Goal: Book appointment/travel/reservation

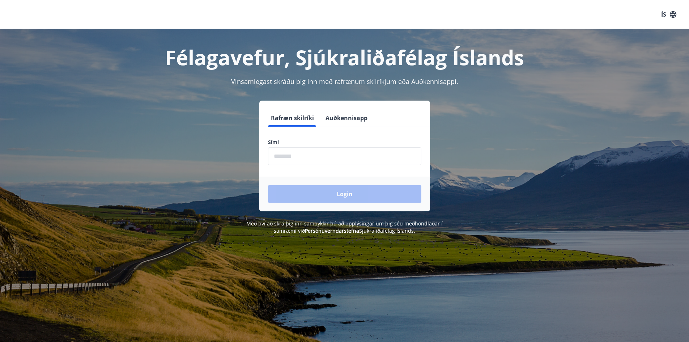
click at [306, 160] on input "phone" at bounding box center [344, 156] width 153 height 18
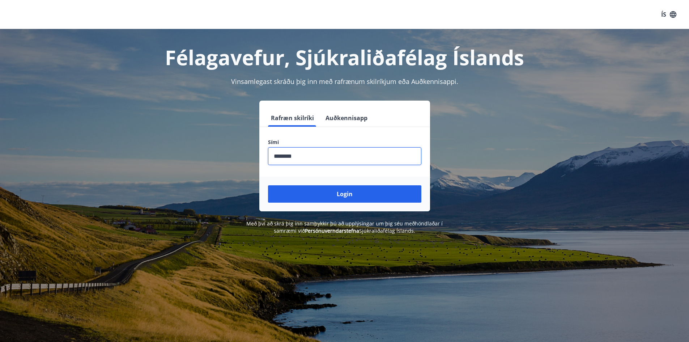
type input "********"
click at [268, 185] on button "Login" at bounding box center [344, 193] width 153 height 17
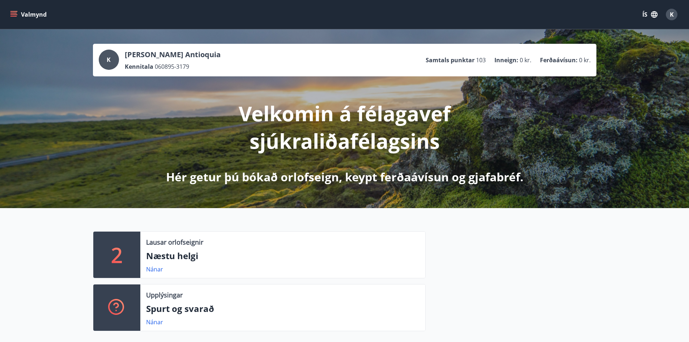
click at [167, 236] on div "Lausar orlofseignir Næstu helgi Nánar" at bounding box center [282, 255] width 285 height 46
click at [170, 248] on div "Lausar orlofseignir Næstu helgi Nánar" at bounding box center [282, 255] width 285 height 46
drag, startPoint x: 166, startPoint y: 260, endPoint x: 148, endPoint y: 264, distance: 17.8
click at [148, 264] on div "Lausar orlofseignir Næstu helgi Nánar" at bounding box center [282, 255] width 285 height 46
click at [151, 267] on link "Nánar" at bounding box center [154, 269] width 17 height 8
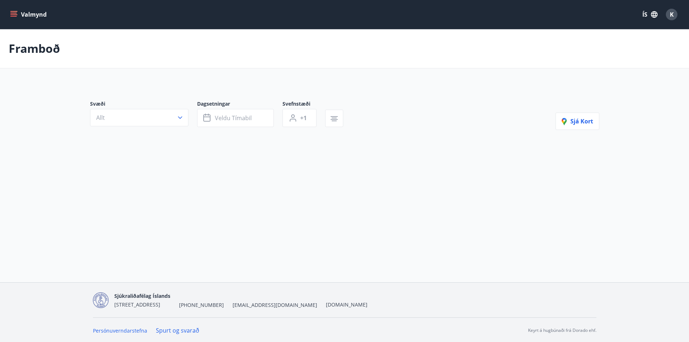
type input "*"
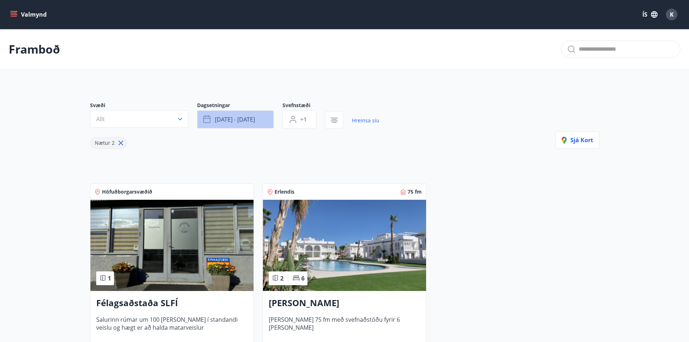
click at [218, 122] on span "ágú 15 - ágú 18" at bounding box center [235, 119] width 40 height 8
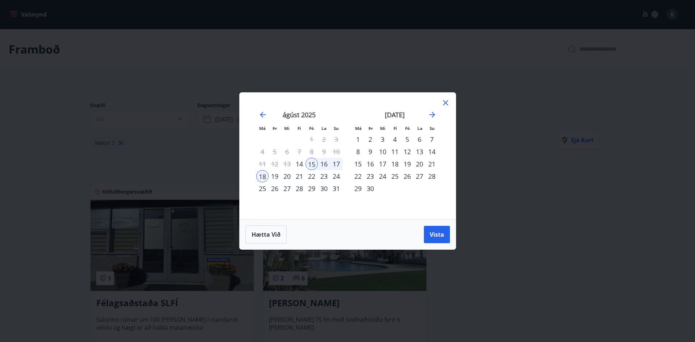
click at [290, 175] on div "20" at bounding box center [287, 176] width 12 height 12
click at [446, 236] on button "Vista" at bounding box center [437, 234] width 26 height 17
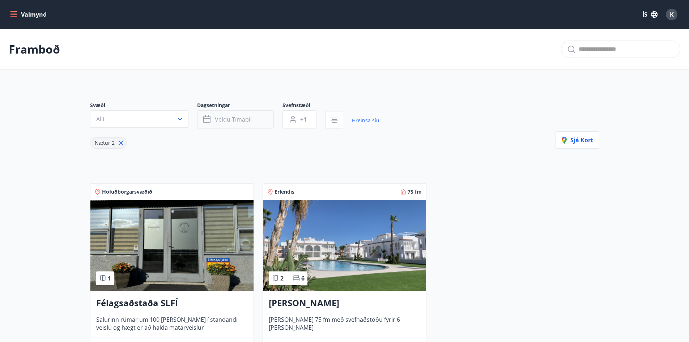
drag, startPoint x: 242, startPoint y: 110, endPoint x: 240, endPoint y: 118, distance: 8.1
click at [242, 111] on div "Dagsetningar Veldu tímabil" at bounding box center [239, 115] width 85 height 27
click at [240, 118] on span "Veldu tímabil" at bounding box center [233, 119] width 37 height 8
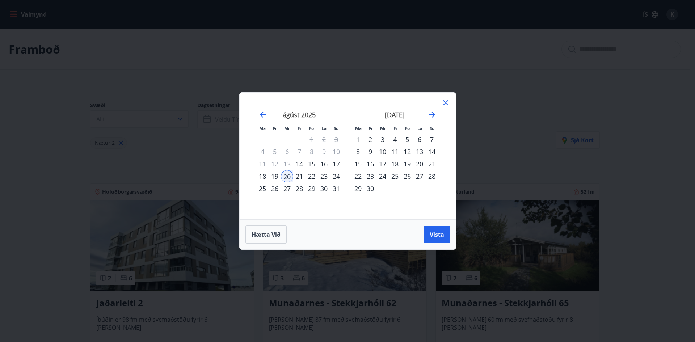
click at [445, 100] on icon at bounding box center [445, 102] width 9 height 9
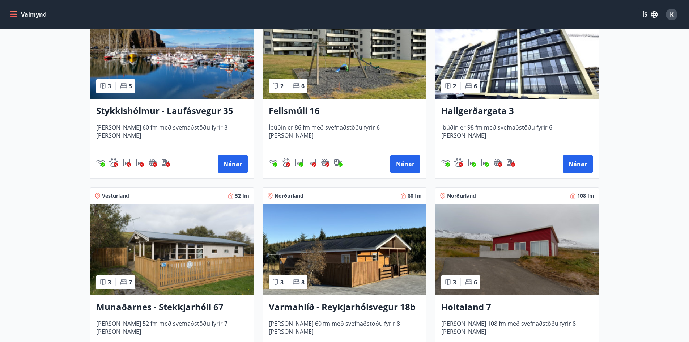
scroll to position [688, 0]
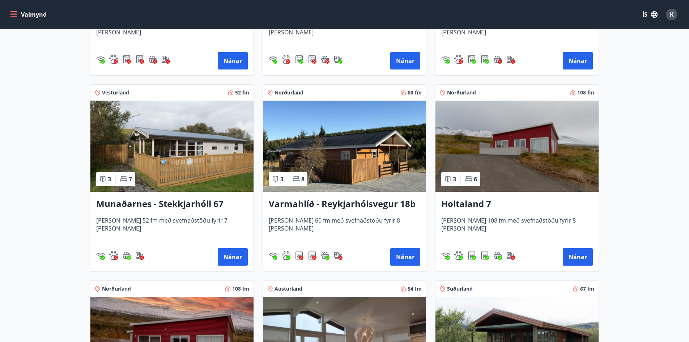
click at [207, 204] on h3 "Munaðarnes - Stekkjarhóll 67" at bounding box center [172, 204] width 152 height 13
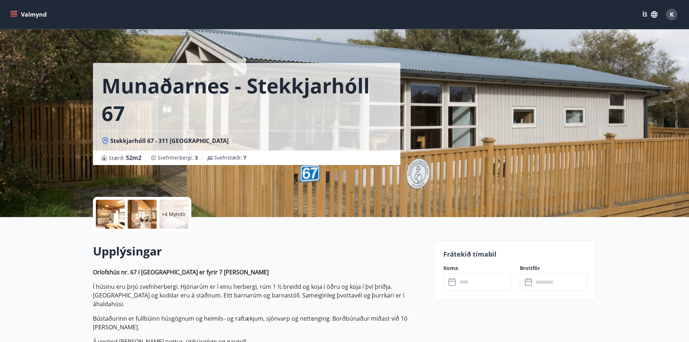
click at [274, 166] on div "Munaðarnes - Stekkjarhóll 67 Stekkjarhóll 67 - 311 Borgarnesi Stærð : 52 m2 Sve…" at bounding box center [261, 108] width 336 height 217
click at [114, 220] on div at bounding box center [110, 214] width 29 height 29
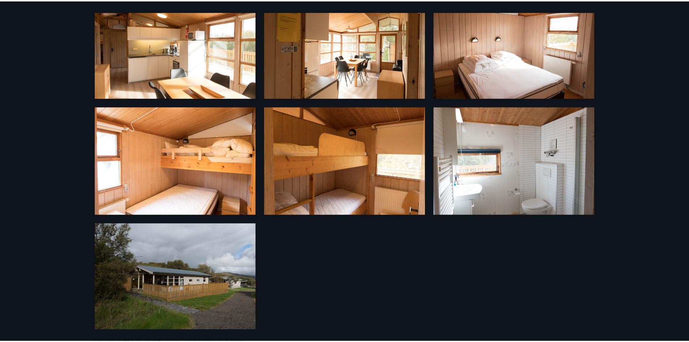
scroll to position [171, 0]
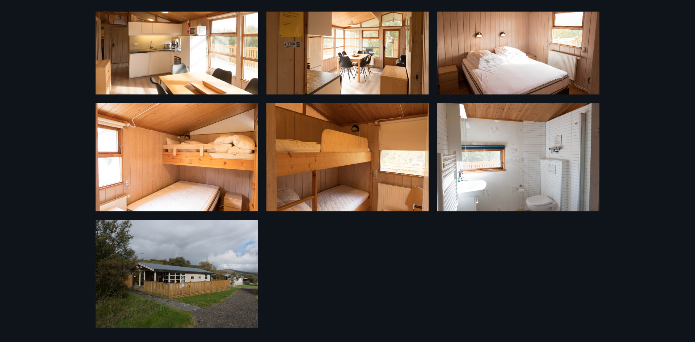
click at [40, 146] on div "10 Myndir" at bounding box center [347, 171] width 695 height 342
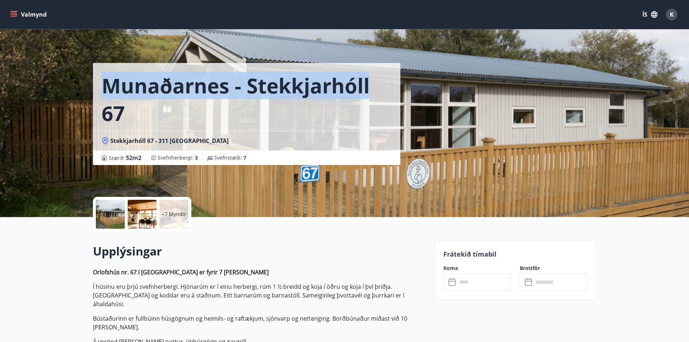
drag, startPoint x: 102, startPoint y: 79, endPoint x: 366, endPoint y: 82, distance: 264.2
click at [366, 82] on div "Munaðarnes - Stekkjarhóll 67" at bounding box center [247, 97] width 308 height 68
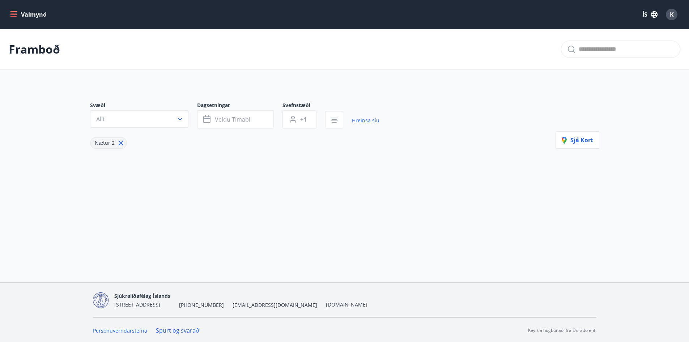
type input "*"
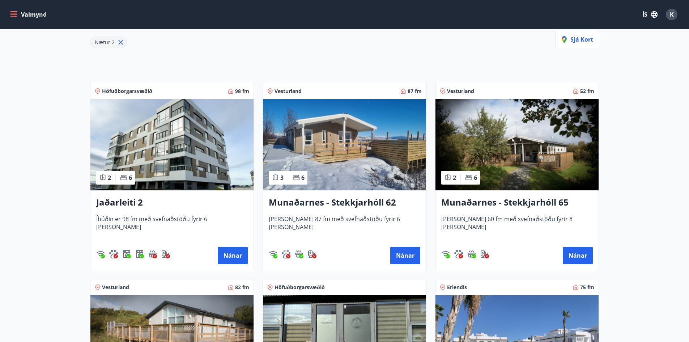
scroll to position [109, 0]
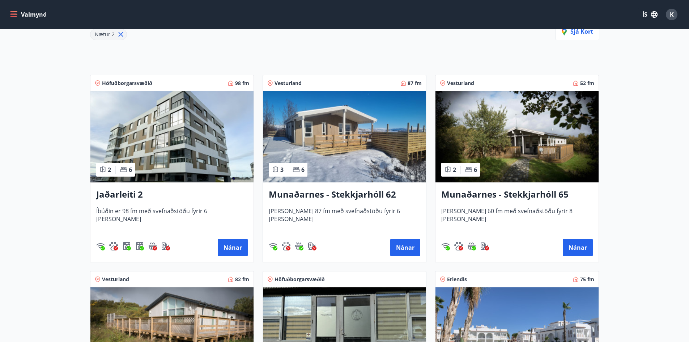
click at [388, 200] on h3 "Munaðarnes - Stekkjarhóll 62" at bounding box center [345, 194] width 152 height 13
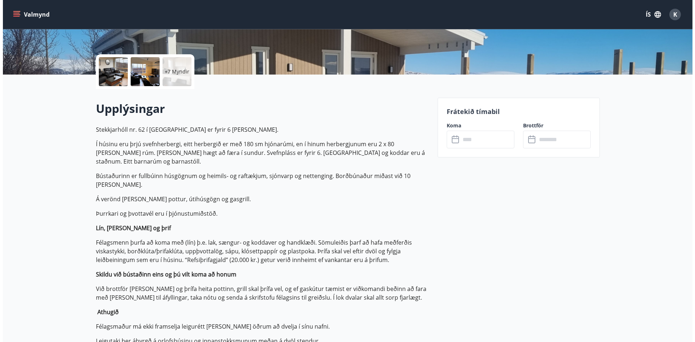
scroll to position [145, 0]
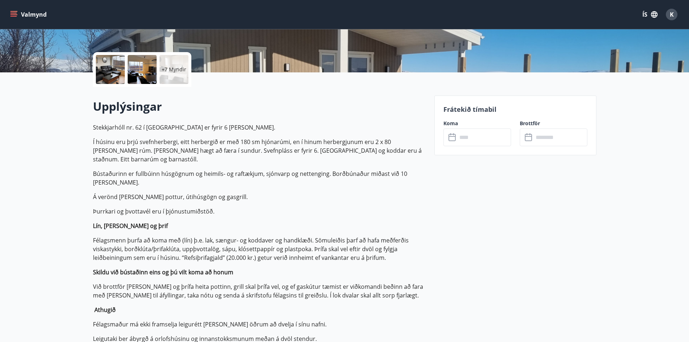
click at [173, 66] on p "+7 Myndir" at bounding box center [174, 69] width 25 height 7
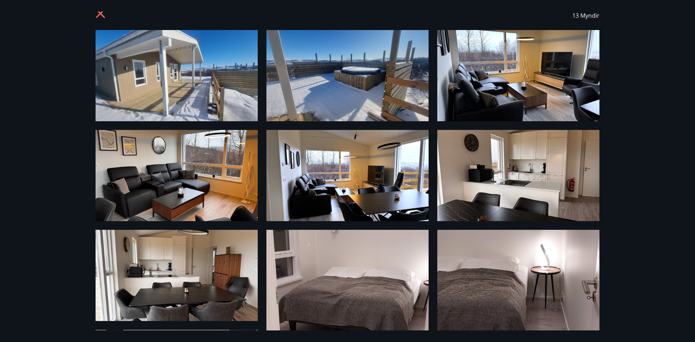
scroll to position [0, 0]
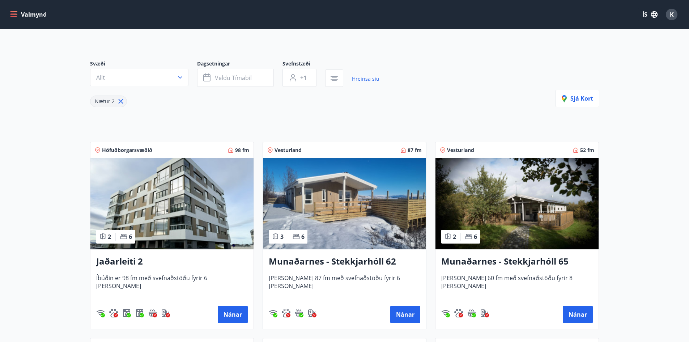
scroll to position [36, 0]
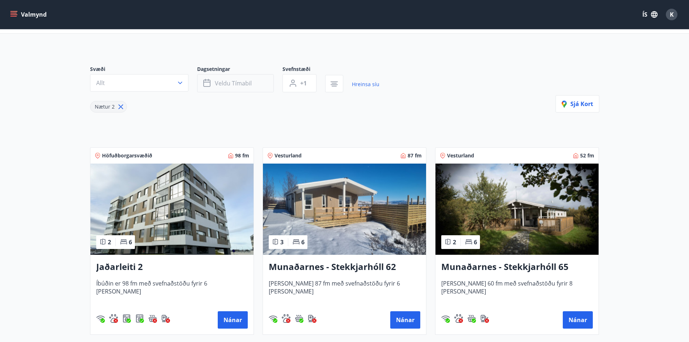
click at [223, 92] on button "Veldu tímabil" at bounding box center [235, 83] width 77 height 18
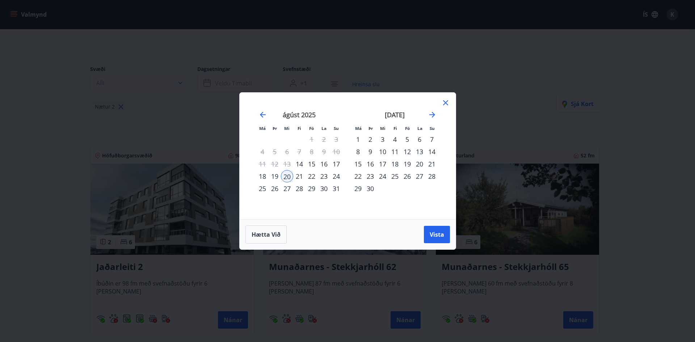
click at [298, 177] on div "21" at bounding box center [299, 176] width 12 height 12
click at [288, 175] on div "20" at bounding box center [287, 176] width 12 height 12
click at [298, 174] on div "21" at bounding box center [299, 176] width 12 height 12
click at [428, 236] on button "Vista" at bounding box center [437, 234] width 26 height 17
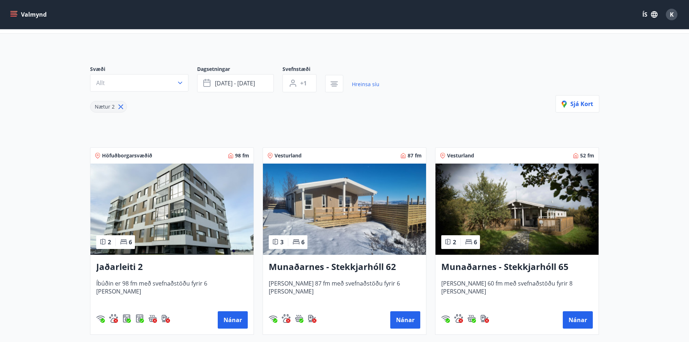
scroll to position [1, 0]
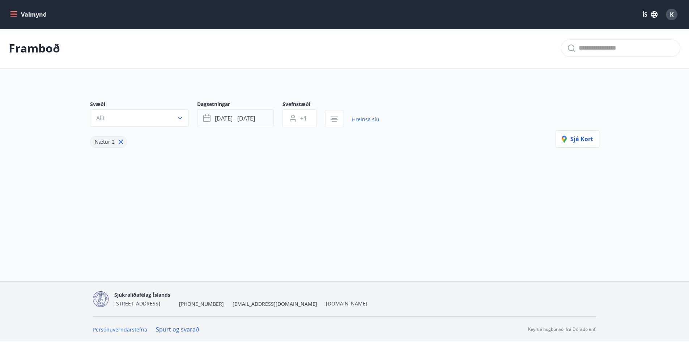
click at [261, 121] on button "ágú 20 - ágú 21" at bounding box center [235, 118] width 77 height 18
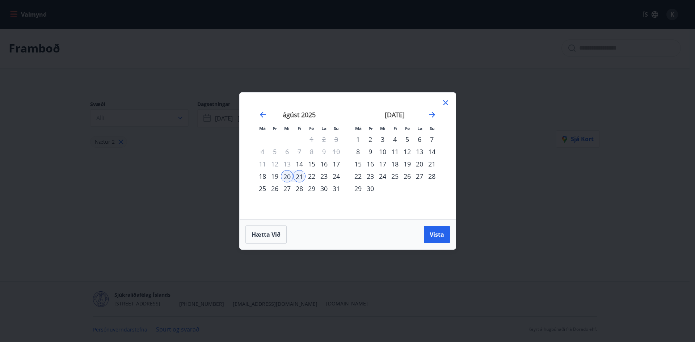
click at [274, 174] on div "19" at bounding box center [275, 176] width 12 height 12
click at [439, 233] on span "Vista" at bounding box center [437, 235] width 14 height 8
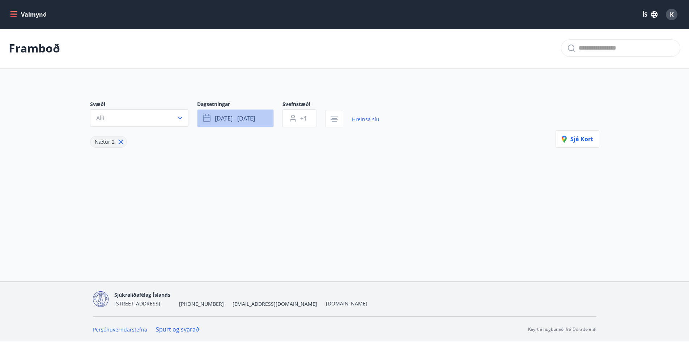
click at [226, 116] on span "ágú 19 - ágú 21" at bounding box center [235, 118] width 40 height 8
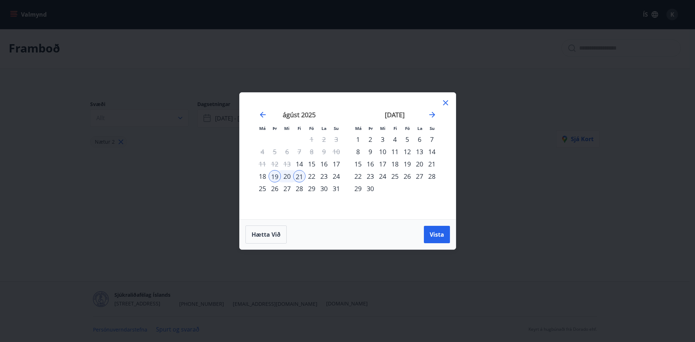
click at [258, 175] on div "18" at bounding box center [262, 176] width 12 height 12
click at [426, 236] on button "Vista" at bounding box center [437, 234] width 26 height 17
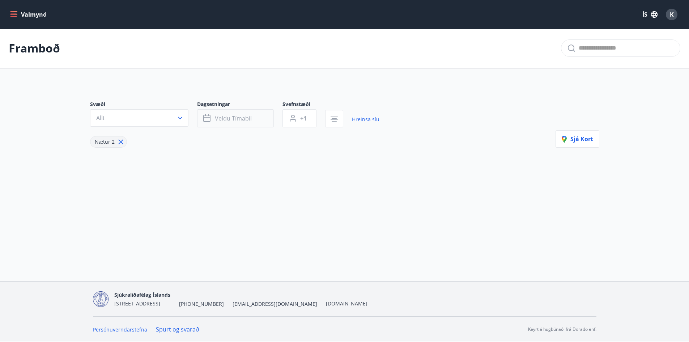
click at [224, 120] on span "Veldu tímabil" at bounding box center [233, 118] width 37 height 8
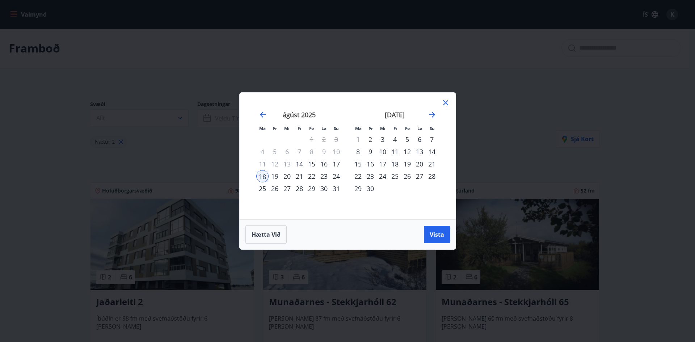
click at [299, 177] on div "21" at bounding box center [299, 176] width 12 height 12
click at [438, 233] on span "Vista" at bounding box center [437, 235] width 14 height 8
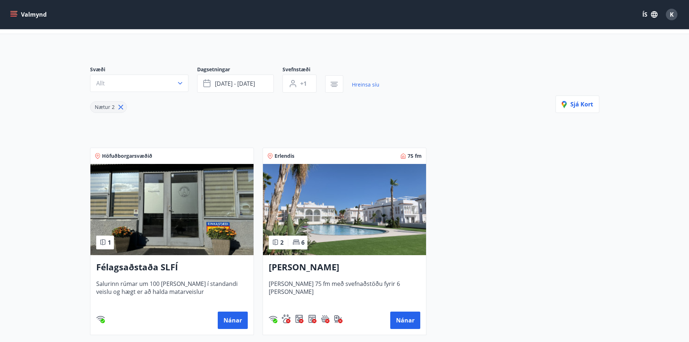
scroll to position [1, 0]
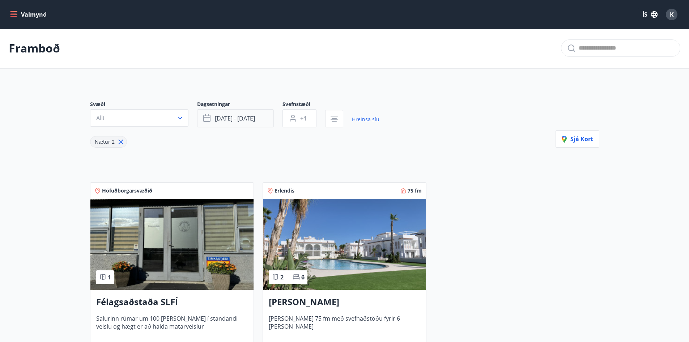
click at [220, 123] on button "ágú 18 - ágú 21" at bounding box center [235, 118] width 77 height 18
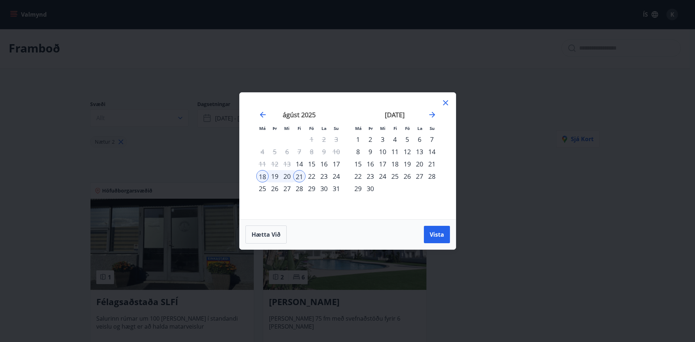
click at [277, 177] on div "19" at bounding box center [275, 176] width 12 height 12
click at [310, 180] on div "22" at bounding box center [311, 176] width 12 height 12
click at [447, 239] on button "Vista" at bounding box center [437, 234] width 26 height 17
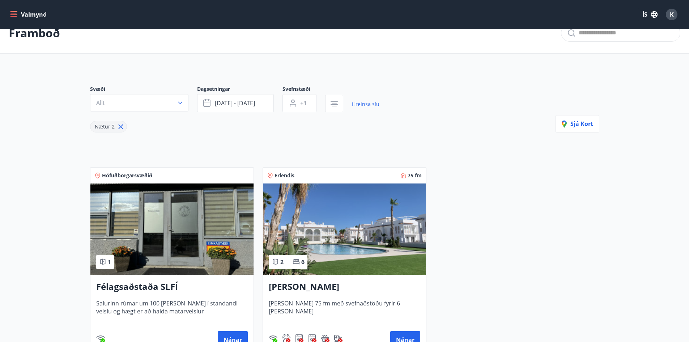
scroll to position [16, 0]
click at [356, 101] on link "Hreinsa síu" at bounding box center [366, 105] width 28 height 16
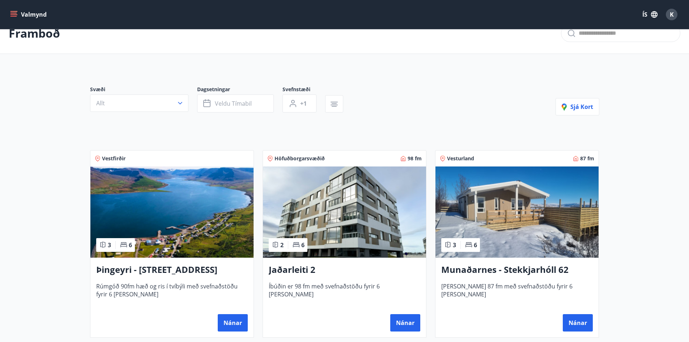
type input "*"
click at [334, 107] on icon "button" at bounding box center [334, 104] width 9 height 9
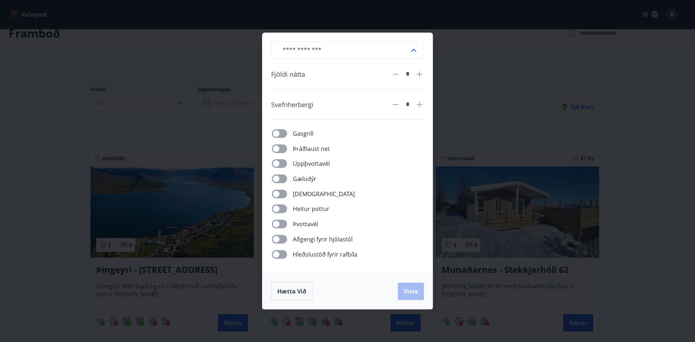
click at [393, 67] on div "​ Fjöldi nátta * Svefnherbergi * Gasgrill Þráðlaust net Uppþvottavél Gæludýr Þu…" at bounding box center [347, 153] width 170 height 240
click at [547, 130] on div "​ Fjöldi nátta * Svefnherbergi * Gasgrill Þráðlaust net Uppþvottavél Gæludýr Þu…" at bounding box center [347, 171] width 695 height 342
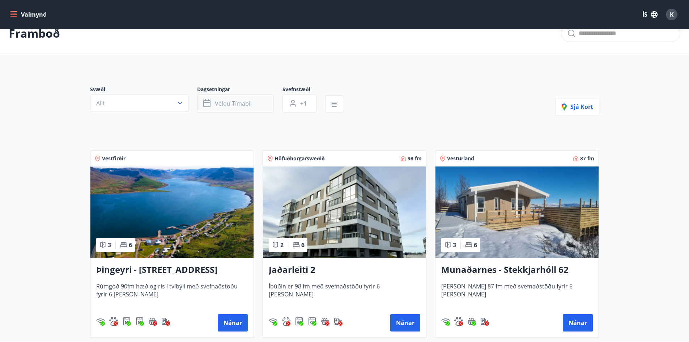
click at [238, 97] on button "Veldu tímabil" at bounding box center [235, 103] width 77 height 18
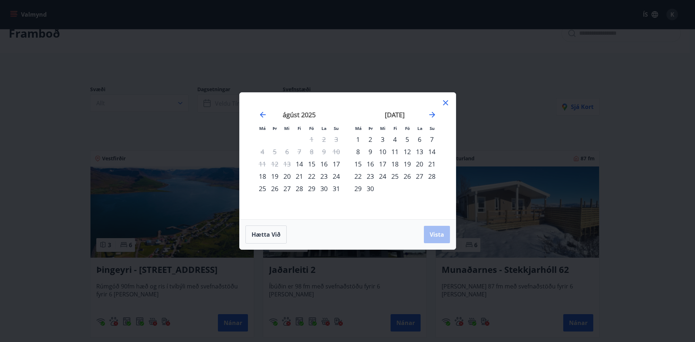
click at [277, 175] on div "19" at bounding box center [275, 176] width 12 height 12
click at [326, 176] on div "23" at bounding box center [324, 176] width 12 height 12
drag, startPoint x: 431, startPoint y: 232, endPoint x: 323, endPoint y: 195, distance: 114.7
click at [432, 233] on span "Vista" at bounding box center [437, 235] width 14 height 8
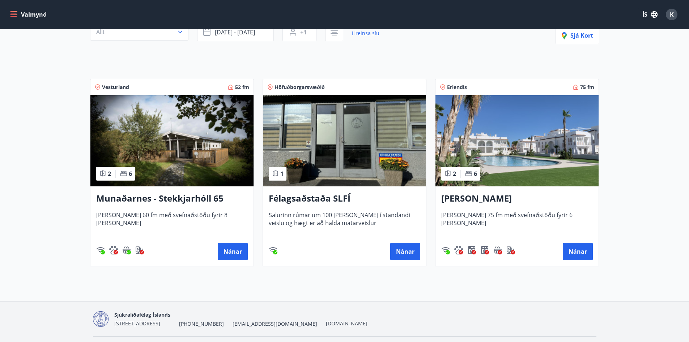
scroll to position [107, 0]
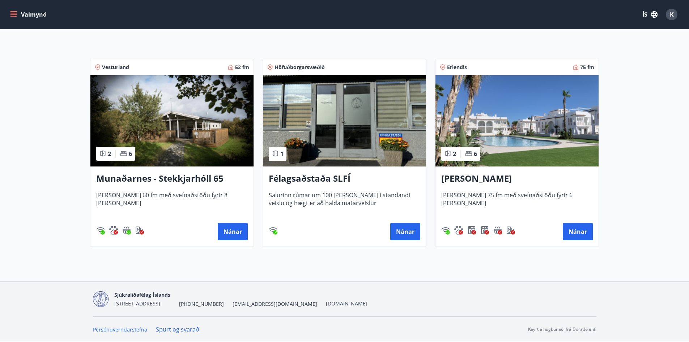
click at [146, 180] on h3 "Munaðarnes - Stekkjarhóll 65" at bounding box center [172, 178] width 152 height 13
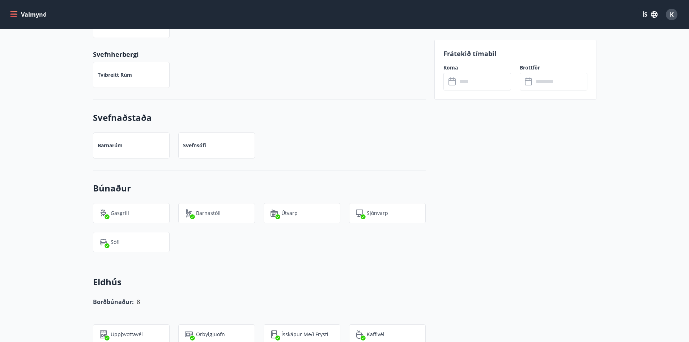
scroll to position [724, 0]
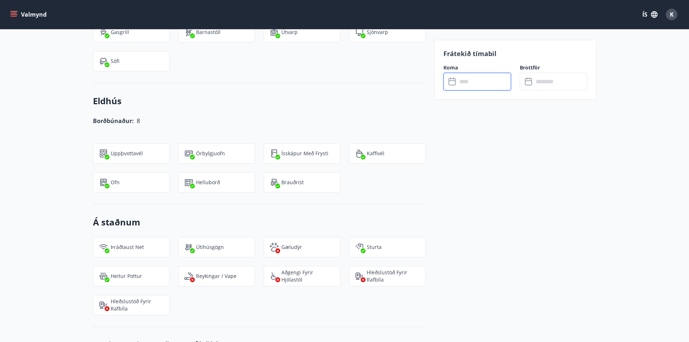
click at [471, 88] on input "text" at bounding box center [484, 82] width 54 height 18
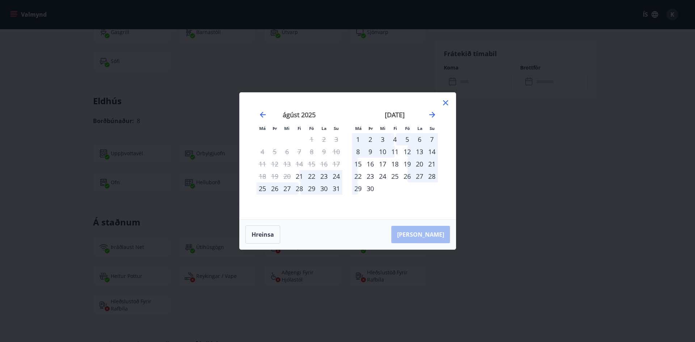
click at [447, 100] on icon at bounding box center [445, 102] width 9 height 9
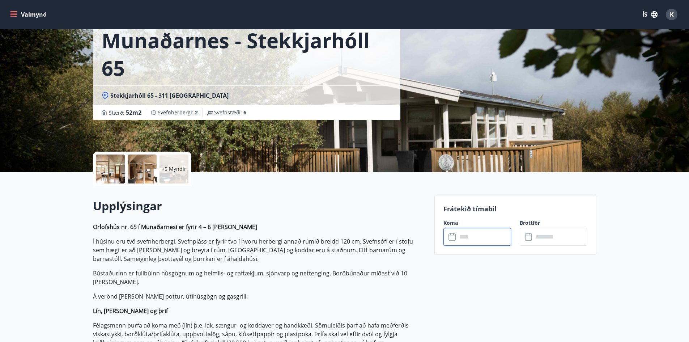
scroll to position [0, 0]
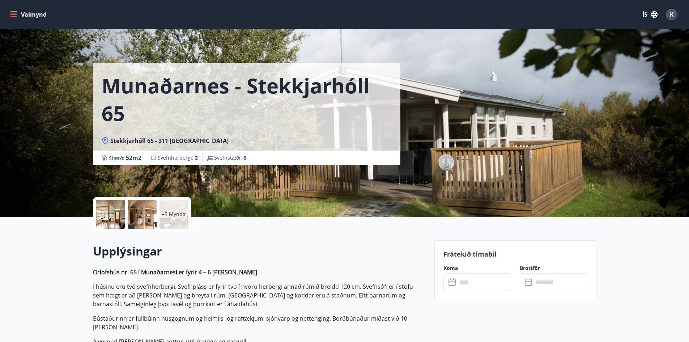
click at [24, 14] on button "Valmynd" at bounding box center [29, 14] width 41 height 13
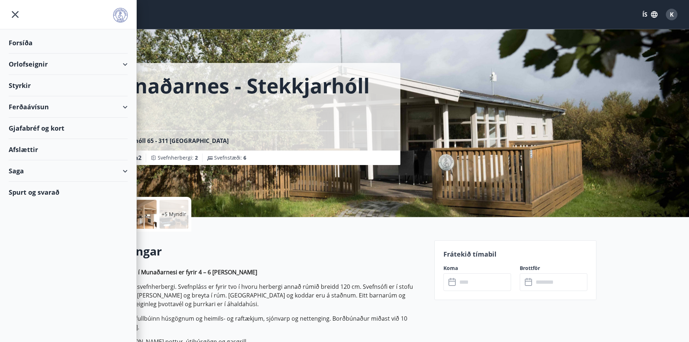
click at [127, 71] on div "Orlofseignir" at bounding box center [68, 64] width 119 height 21
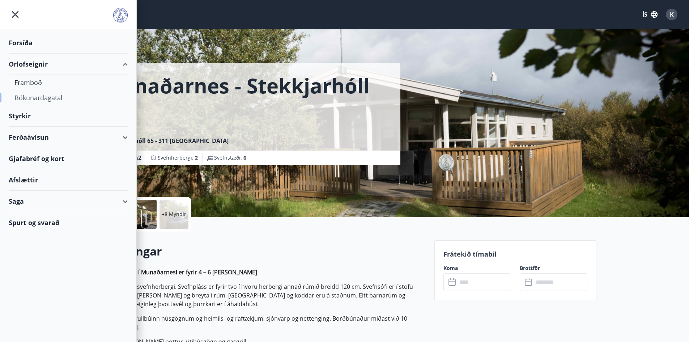
click at [38, 99] on div "Bókunardagatal" at bounding box center [67, 97] width 107 height 15
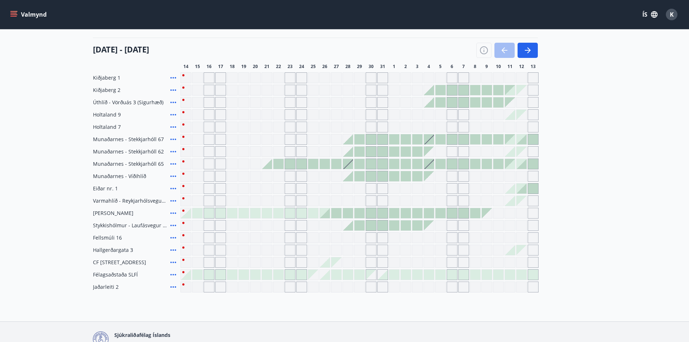
scroll to position [72, 0]
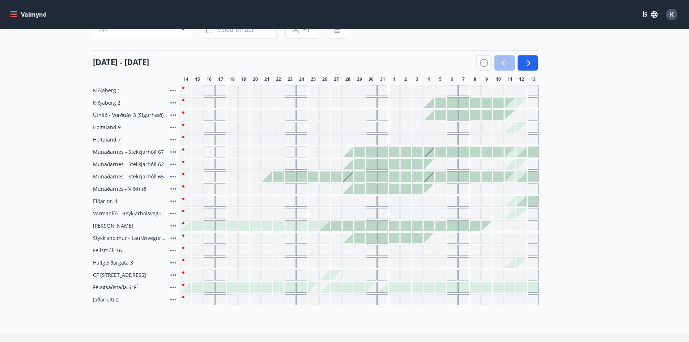
click at [276, 177] on div at bounding box center [279, 177] width 10 height 10
click at [311, 178] on div at bounding box center [313, 177] width 10 height 10
click at [288, 179] on div at bounding box center [290, 177] width 10 height 10
click at [289, 175] on div at bounding box center [290, 177] width 10 height 10
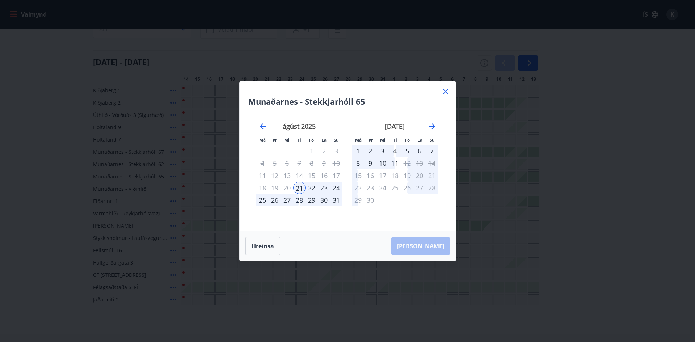
click at [335, 190] on div "24" at bounding box center [336, 188] width 12 height 12
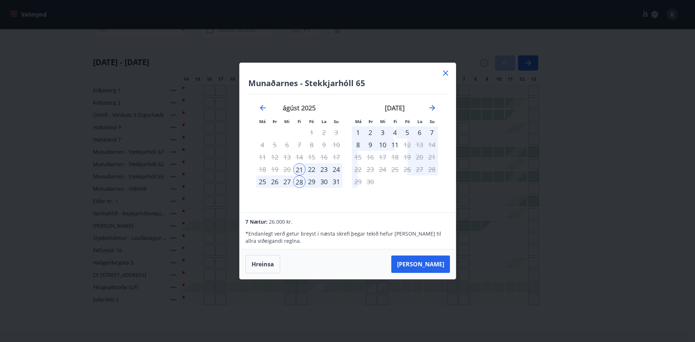
click at [331, 169] on div "24" at bounding box center [336, 169] width 12 height 12
click at [333, 169] on div "24" at bounding box center [336, 169] width 12 height 12
click at [263, 182] on div "25" at bounding box center [262, 182] width 12 height 12
click at [316, 169] on div "22" at bounding box center [311, 169] width 12 height 12
click at [442, 75] on icon at bounding box center [445, 73] width 9 height 9
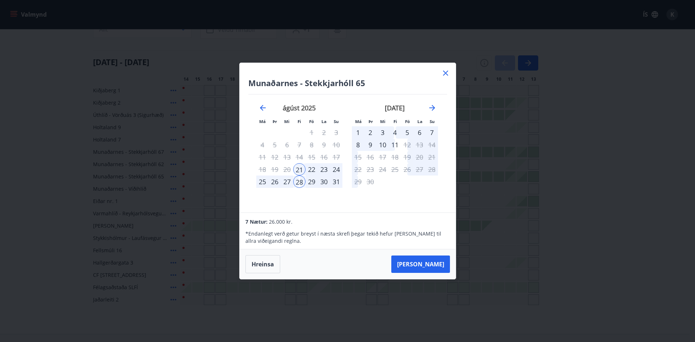
click at [446, 73] on div "14 ágúst - 13 september 14 15 16 17 18 19 20 21 22 23 24 25 26 27 28 29 30 31 1…" at bounding box center [345, 66] width 504 height 32
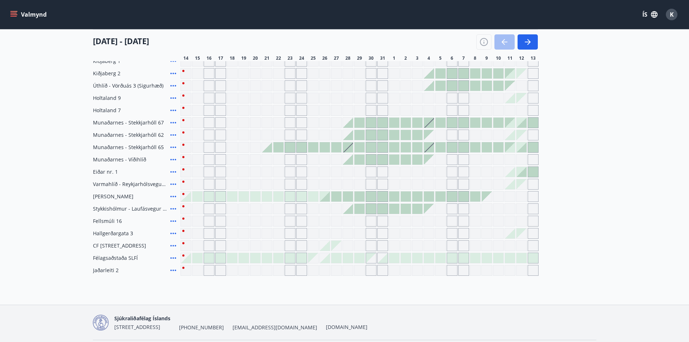
scroll to position [89, 0]
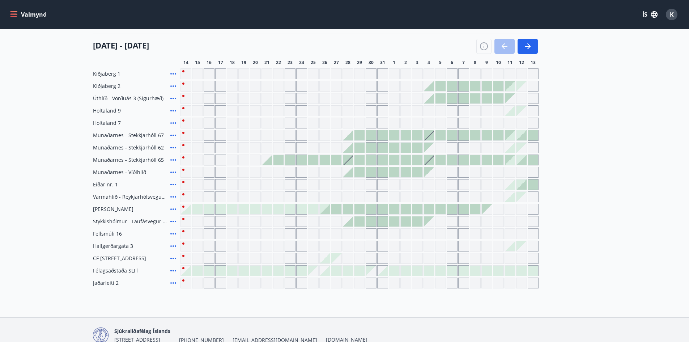
click at [107, 185] on span "Eiðar nr. 1" at bounding box center [105, 184] width 25 height 7
drag, startPoint x: 231, startPoint y: 270, endPoint x: 232, endPoint y: 224, distance: 46.3
click at [227, 273] on div at bounding box center [232, 271] width 10 height 10
click at [232, 221] on div "Gráir dagar eru ekki bókanlegir" at bounding box center [232, 221] width 11 height 11
drag, startPoint x: 232, startPoint y: 224, endPoint x: 205, endPoint y: 135, distance: 92.5
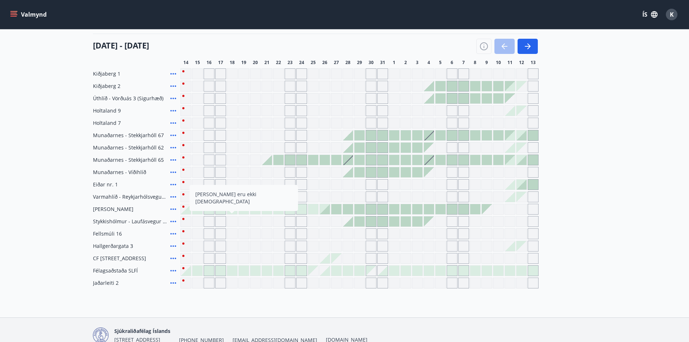
click at [231, 226] on div "Gráir dagar eru ekki bókanlegir" at bounding box center [232, 221] width 11 height 11
click at [246, 232] on div "Gráir dagar eru ekki bókanlegir" at bounding box center [244, 233] width 11 height 11
click at [247, 232] on div "Gráir dagar eru ekki bókanlegir" at bounding box center [244, 233] width 11 height 11
click at [248, 228] on div "Kiðjaberg 1 Kiðjaberg 2 Úthlíð - Vörðuás 3 (Sigurhæð) Holtaland 9 Holtaland 7 M…" at bounding box center [345, 178] width 504 height 220
click at [239, 145] on div "Gráir dagar eru ekki bókanlegir" at bounding box center [244, 147] width 11 height 11
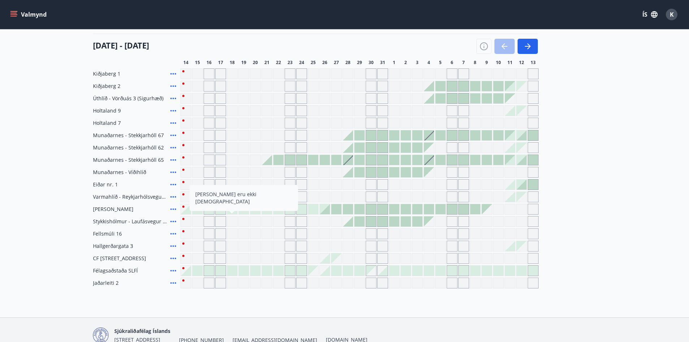
click at [243, 104] on div "Kiðjaberg 1 Kiðjaberg 2 Úthlíð - Vörðuás 3 (Sigurhæð) Holtaland 9 Holtaland 7 M…" at bounding box center [345, 178] width 504 height 220
click at [177, 107] on icon at bounding box center [173, 110] width 9 height 9
click at [186, 96] on div "Gráir dagar eru ekki bókanlegir" at bounding box center [186, 98] width 11 height 11
click at [182, 100] on div "Gráir dagar eru ekki bókanlegir" at bounding box center [186, 98] width 11 height 11
click at [186, 102] on div "Gráir dagar eru ekki bókanlegir" at bounding box center [186, 98] width 11 height 11
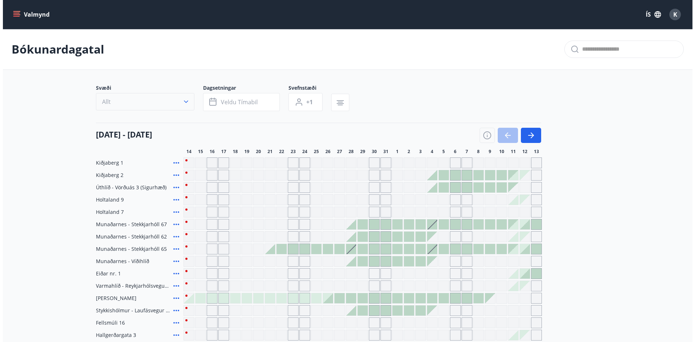
scroll to position [36, 0]
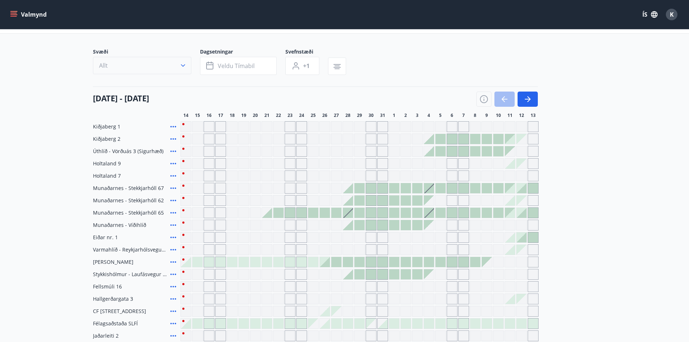
click at [170, 71] on button "Allt" at bounding box center [142, 65] width 98 height 17
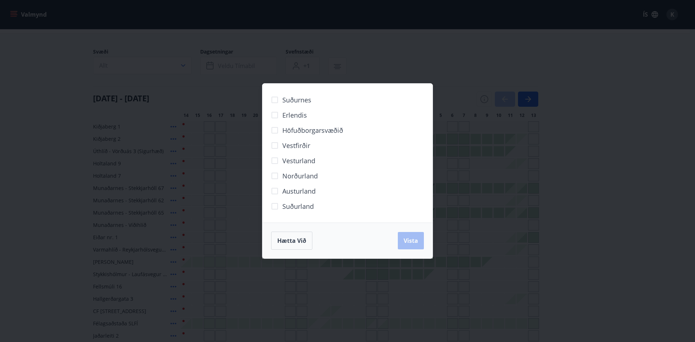
click at [294, 130] on span "Höfuðborgarsvæðið" at bounding box center [312, 130] width 61 height 9
click at [405, 233] on button "Vista" at bounding box center [411, 240] width 26 height 17
click at [405, 235] on button "Vista" at bounding box center [411, 240] width 26 height 17
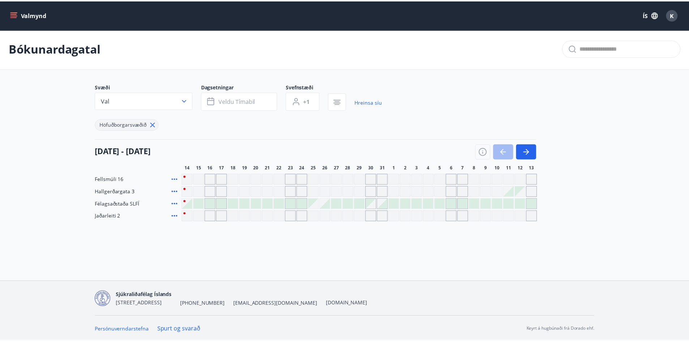
scroll to position [1, 0]
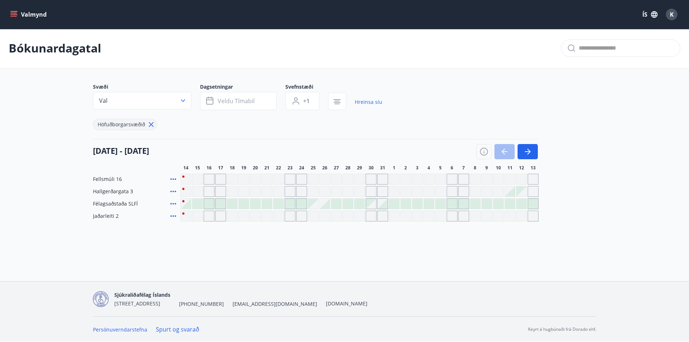
click at [305, 174] on div "Gráir dagar eru ekki bókanlegir" at bounding box center [301, 179] width 11 height 11
click at [313, 185] on div "Fellsmúli 16 Hallgerðargata 3 Félagsaðstaða SLFÍ Jaðarleiti 2" at bounding box center [345, 198] width 504 height 48
